Goal: Contribute content: Contribute content

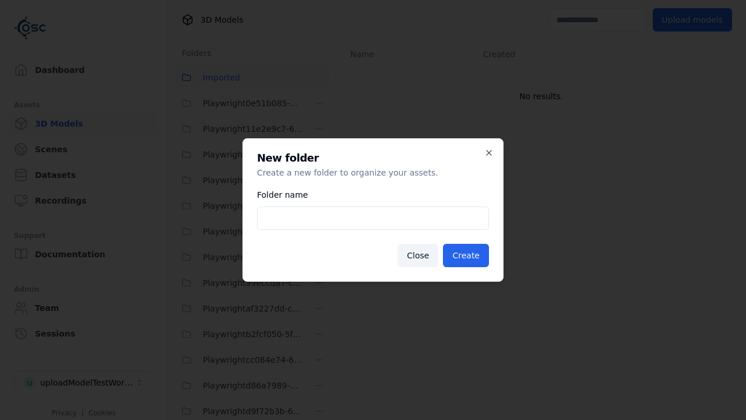
scroll to position [52, 0]
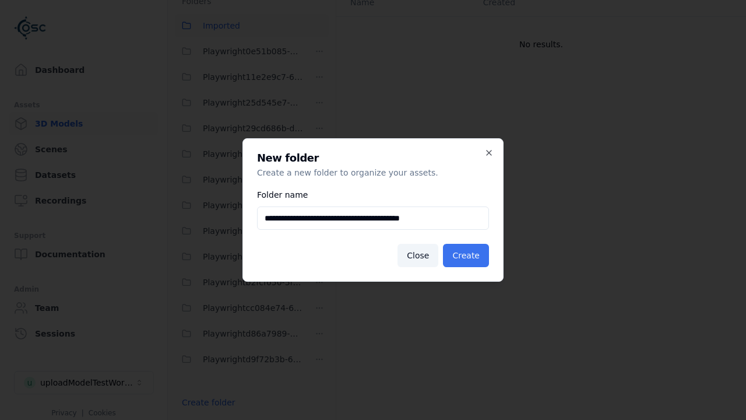
type input "**********"
click at [468, 255] on button "Create" at bounding box center [466, 255] width 46 height 23
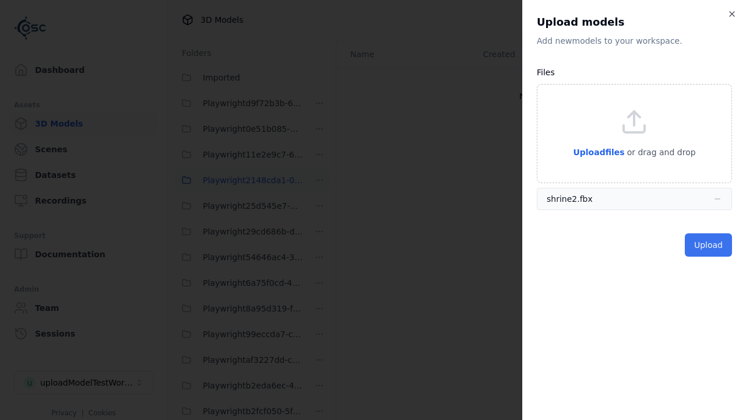
click at [710, 245] on button "Upload" at bounding box center [708, 244] width 47 height 23
